Goal: Task Accomplishment & Management: Manage account settings

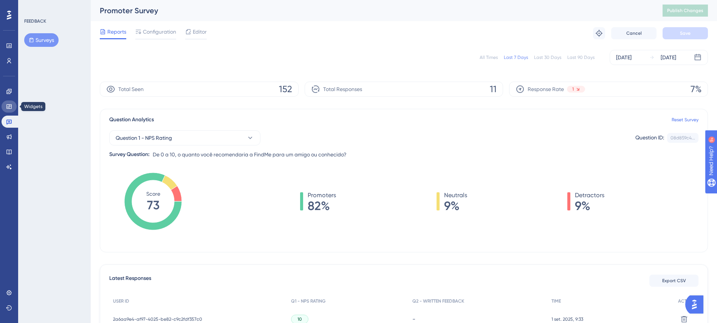
click at [6, 106] on icon at bounding box center [9, 107] width 6 height 6
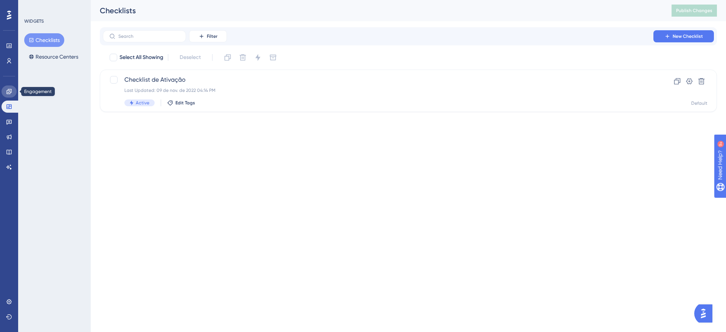
click at [10, 92] on icon at bounding box center [8, 91] width 5 height 5
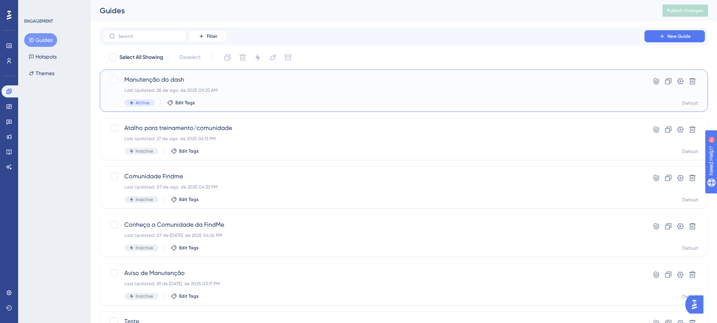
click at [168, 80] on span "Manutenção do dash" at bounding box center [373, 79] width 498 height 9
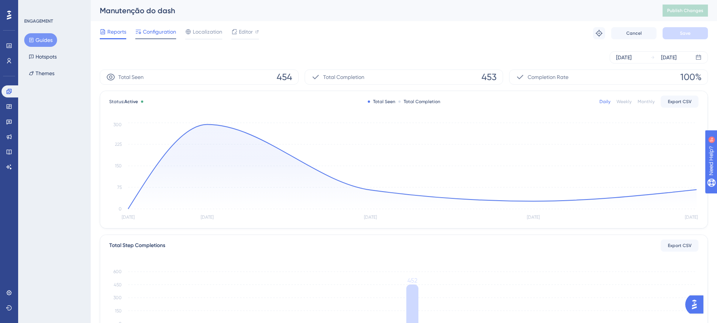
click at [164, 31] on span "Configuration" at bounding box center [159, 31] width 33 height 9
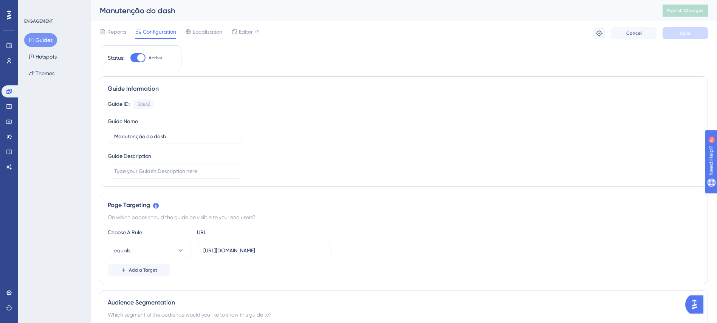
click at [136, 58] on div at bounding box center [137, 57] width 15 height 9
click at [130, 58] on input "Active" at bounding box center [130, 58] width 0 height 0
checkbox input "false"
click at [696, 37] on button "Save" at bounding box center [684, 33] width 45 height 12
click at [8, 90] on icon at bounding box center [8, 91] width 5 height 5
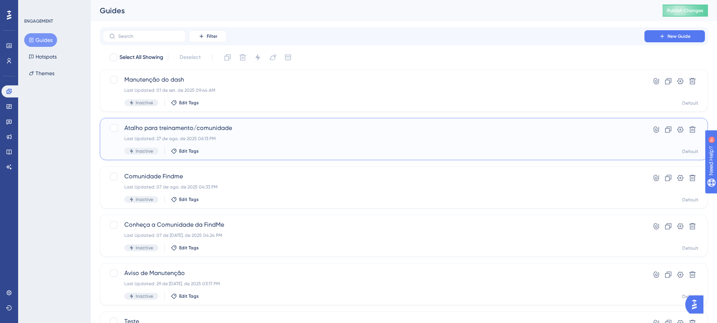
click at [209, 130] on span "Atalho para treinamento/comunidade" at bounding box center [373, 128] width 498 height 9
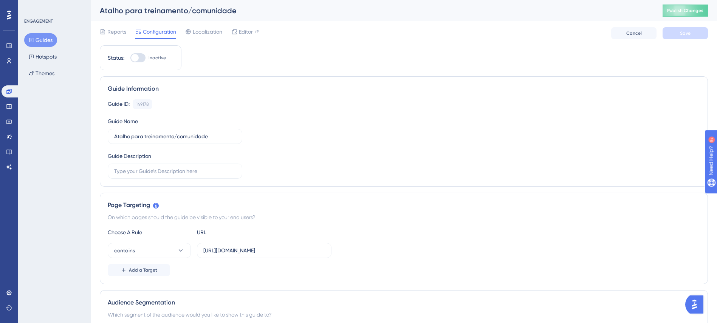
click at [134, 55] on div at bounding box center [135, 58] width 8 height 8
click at [130, 58] on input "Inactive" at bounding box center [130, 58] width 0 height 0
checkbox input "true"
click at [697, 33] on button "Save" at bounding box center [684, 33] width 45 height 12
click at [700, 11] on span "Publish Changes" at bounding box center [685, 11] width 36 height 6
